Goal: Transaction & Acquisition: Download file/media

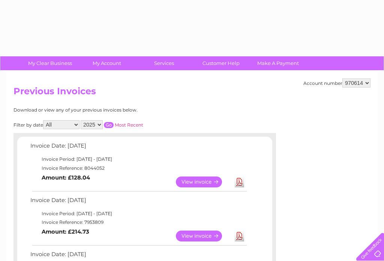
scroll to position [120, 0]
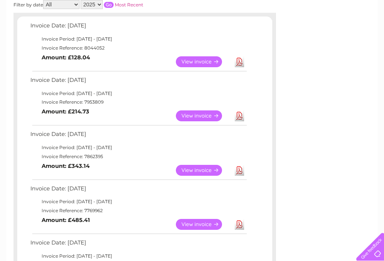
click at [243, 168] on link "Download" at bounding box center [239, 170] width 9 height 11
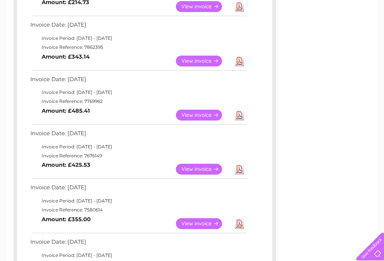
scroll to position [231, 0]
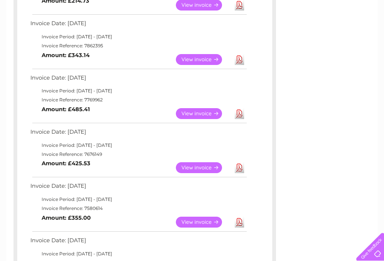
click at [240, 113] on link "Download" at bounding box center [239, 113] width 9 height 11
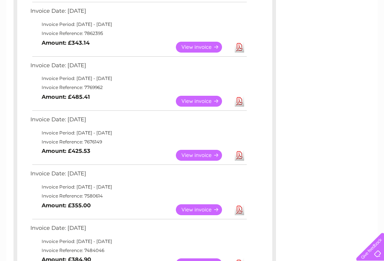
click at [240, 152] on link "Download" at bounding box center [239, 155] width 9 height 11
click at [239, 204] on link "Download" at bounding box center [239, 209] width 9 height 11
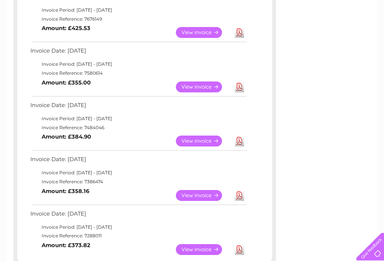
scroll to position [366, 0]
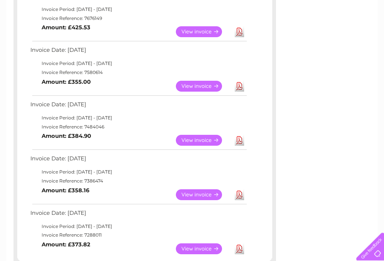
click at [240, 140] on link "Download" at bounding box center [239, 140] width 9 height 11
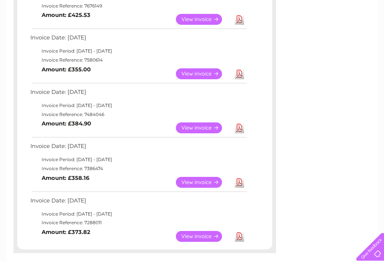
click at [243, 177] on link "Download" at bounding box center [239, 182] width 9 height 11
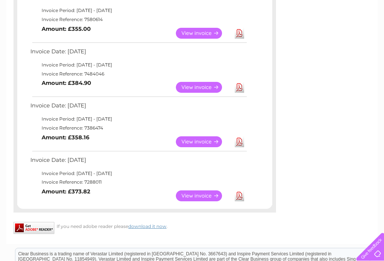
scroll to position [423, 0]
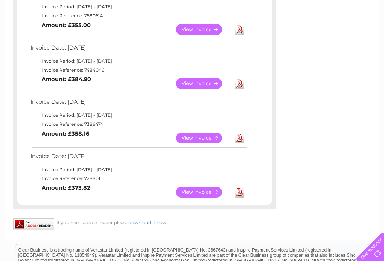
click at [242, 187] on link "Download" at bounding box center [239, 192] width 9 height 11
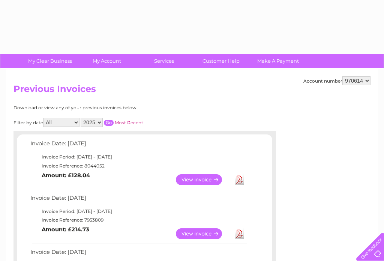
scroll to position [2, 0]
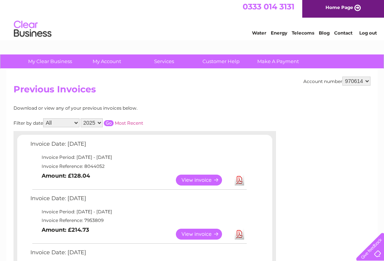
click at [114, 122] on input "button" at bounding box center [109, 123] width 10 height 6
click at [137, 125] on link "Most Recent" at bounding box center [129, 123] width 29 height 6
click at [75, 122] on select "All January February March April May June July August September October Novembe…" at bounding box center [61, 122] width 36 height 9
select select "10"
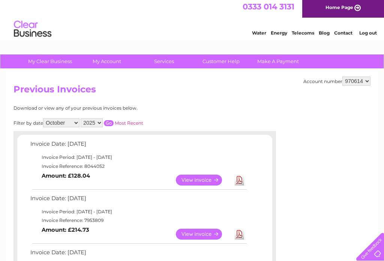
click at [103, 122] on select "2025 2024 2023 2022" at bounding box center [92, 122] width 22 height 9
select select "2024"
click at [78, 122] on select "All January February March April May June July August September October Novembe…" at bounding box center [61, 122] width 36 height 9
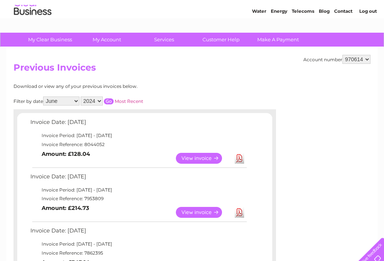
scroll to position [0, 0]
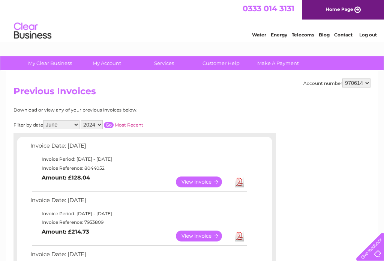
click at [114, 123] on input "button" at bounding box center [109, 125] width 10 height 6
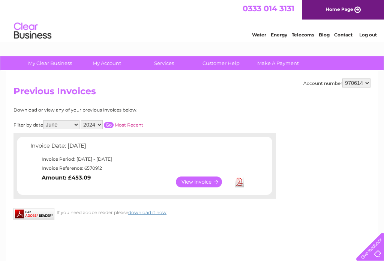
click at [242, 181] on link "Download" at bounding box center [239, 181] width 9 height 11
click at [58, 122] on select "All January February March April May June July August September October Novembe…" at bounding box center [61, 124] width 36 height 9
click at [114, 123] on input "button" at bounding box center [109, 125] width 10 height 6
click at [239, 181] on link "Download" at bounding box center [239, 181] width 9 height 11
click at [71, 120] on select "All January February March April May June July August September October Novembe…" at bounding box center [61, 124] width 36 height 9
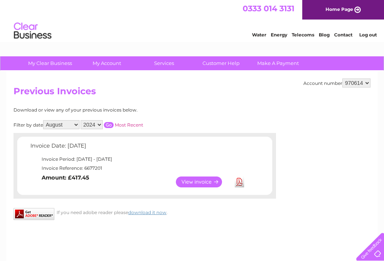
click at [114, 126] on input "button" at bounding box center [109, 125] width 10 height 6
click at [239, 182] on link "Download" at bounding box center [239, 181] width 9 height 11
click at [75, 126] on select "All January February March April May June July August September October Novembe…" at bounding box center [61, 124] width 36 height 9
click at [113, 123] on input "button" at bounding box center [109, 125] width 10 height 6
click at [237, 181] on link "Download" at bounding box center [239, 181] width 9 height 11
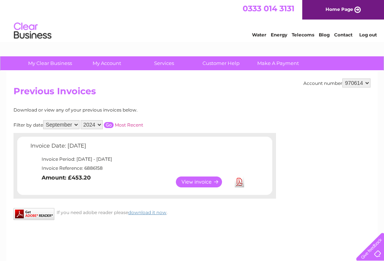
click at [61, 125] on select "All January February March April May June July August September October Novembe…" at bounding box center [61, 124] width 36 height 9
click at [114, 125] on input "button" at bounding box center [109, 125] width 10 height 6
click at [240, 184] on link "Download" at bounding box center [239, 181] width 9 height 11
click at [65, 123] on select "All January February March April May June July August September October Novembe…" at bounding box center [61, 124] width 36 height 9
select select "11"
